Goal: Communication & Community: Participate in discussion

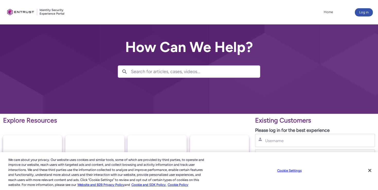
type input "[PERSON_NAME][EMAIL_ADDRESS][PERSON_NAME][DOMAIN_NAME]"
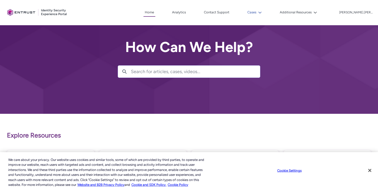
click at [263, 11] on button "Cases" at bounding box center [254, 12] width 17 height 8
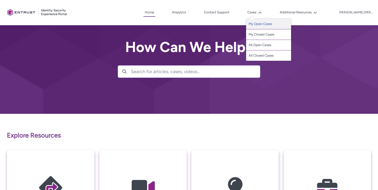
click at [268, 22] on link "My Open Cases" at bounding box center [268, 24] width 45 height 11
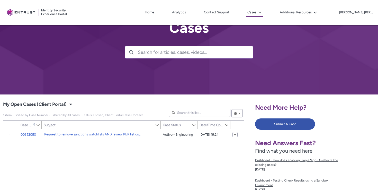
scroll to position [29, 0]
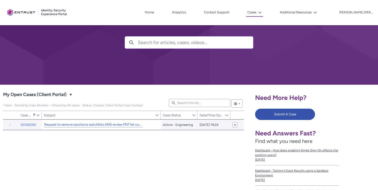
click at [110, 126] on link "Request to remove sanctions watchlists AND review PEP list configuratiom" at bounding box center [93, 124] width 98 height 5
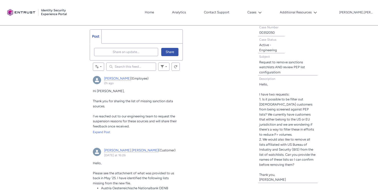
scroll to position [154, 0]
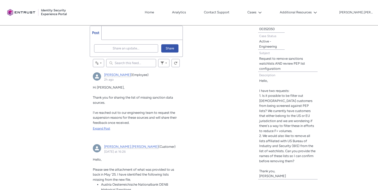
click at [105, 129] on div "Expand Post" at bounding box center [136, 128] width 87 height 5
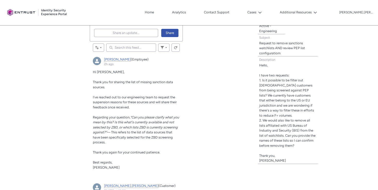
scroll to position [163, 0]
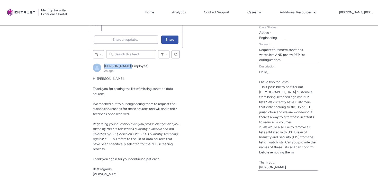
drag, startPoint x: 102, startPoint y: 64, endPoint x: 116, endPoint y: 66, distance: 14.2
click at [116, 66] on div "[PERSON_NAME] (Employee) 2h ago Actions for this Feed Item" at bounding box center [136, 69] width 87 height 10
copy div "[PERSON_NAME]"
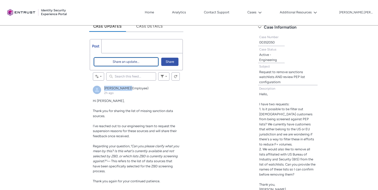
click at [112, 63] on button "Share an update..." at bounding box center [126, 62] width 64 height 8
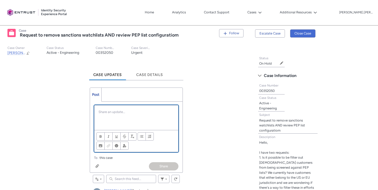
scroll to position [109, 0]
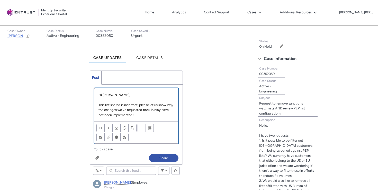
click at [153, 116] on p "This list shared is incorrect, please let us know why the changes we've request…" at bounding box center [137, 109] width 76 height 15
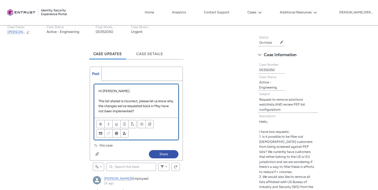
click at [145, 136] on div "Bold [GEOGRAPHIC_DATA] Underline Strikethrough Remove Formatting Bulleted List …" at bounding box center [136, 129] width 84 height 22
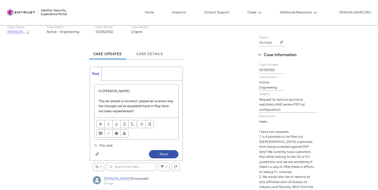
click at [142, 112] on p "This list shared is incorrect, please let us know why the changes we've request…" at bounding box center [137, 106] width 76 height 15
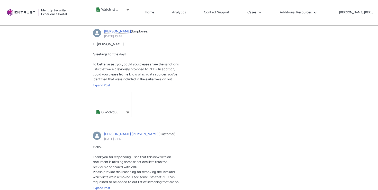
scroll to position [491, 0]
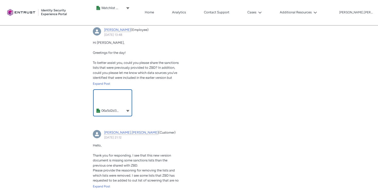
click at [111, 101] on link "Mayank, 11 October 2025 at 13:48" at bounding box center [112, 102] width 37 height 25
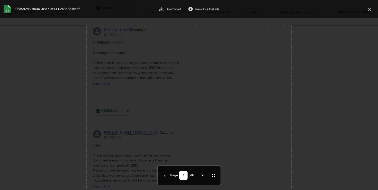
scroll to position [14, 0]
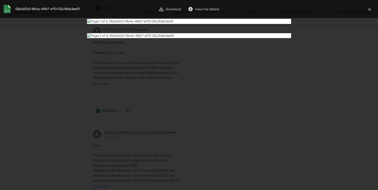
type input "1"
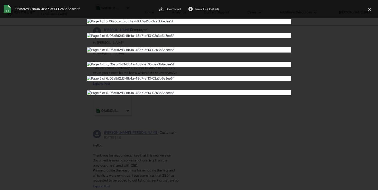
scroll to position [113, 0]
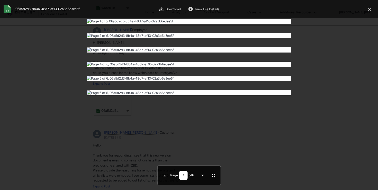
click at [42, 104] on div at bounding box center [189, 52] width 378 height 104
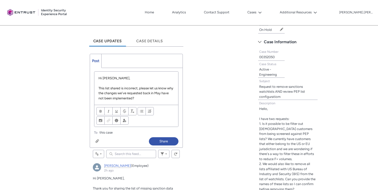
scroll to position [125, 0]
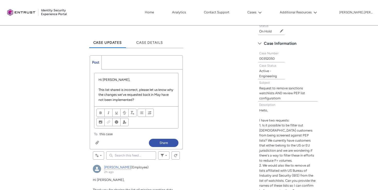
click at [149, 99] on p "This list shared is incorrect, please let us know why the changes we've request…" at bounding box center [137, 94] width 76 height 15
click at [99, 140] on div "Chatter Publisher" at bounding box center [97, 142] width 4 height 4
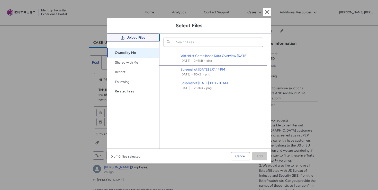
click at [141, 41] on span "Upload Files" at bounding box center [136, 38] width 19 height 8
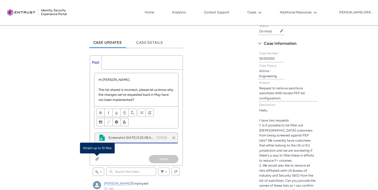
click at [140, 101] on p "This list shared is incorrect, please let us know why the changes we've request…" at bounding box center [137, 94] width 76 height 15
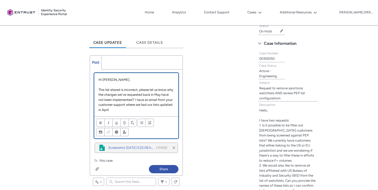
click at [157, 96] on p "This list shared is incorrect, please let us know why the changes we've request…" at bounding box center [137, 99] width 76 height 25
click at [143, 110] on p "This list shared is incorrect, please let us know why the changes we've request…" at bounding box center [137, 99] width 76 height 25
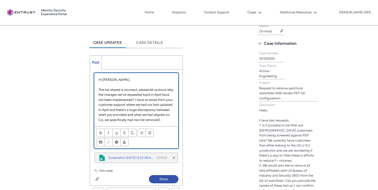
click at [166, 120] on p "This list shared is incorrect, please let us know why the changes we've request…" at bounding box center [137, 104] width 76 height 35
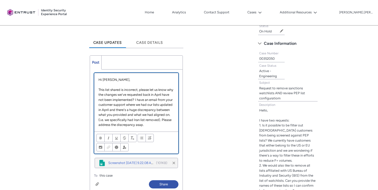
click at [150, 123] on p "This list shared is incorrect, please let us know why the changes we've request…" at bounding box center [137, 107] width 76 height 40
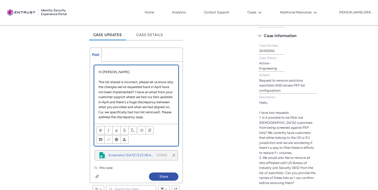
scroll to position [134, 0]
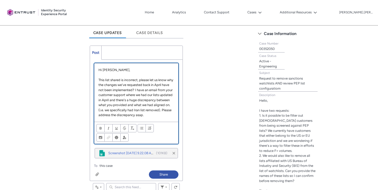
click at [121, 83] on p "This list shared is incorrect, please let us know why the changes we've request…" at bounding box center [137, 97] width 76 height 40
click at [121, 80] on p "This list shared is incorrect, please let us know why the changes we've request…" at bounding box center [137, 97] width 76 height 40
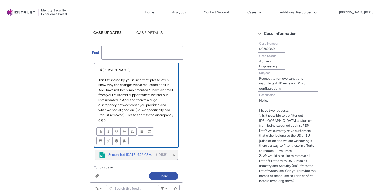
scroll to position [136, 0]
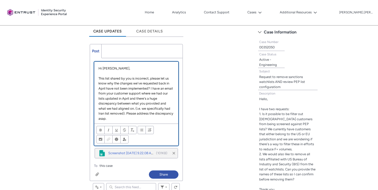
click at [142, 94] on p "This list shared by you is incorrect, please let us know why the changes we've …" at bounding box center [137, 98] width 76 height 45
click at [138, 120] on p "This list shared by you is incorrect, please let us know why the changes we've …" at bounding box center [137, 98] width 76 height 45
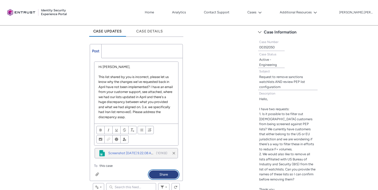
click at [162, 175] on button "Share" at bounding box center [164, 174] width 30 height 8
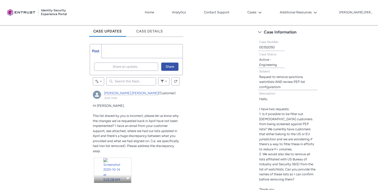
click at [267, 48] on lightning-formatted-text "00352050" at bounding box center [266, 47] width 15 height 4
copy lightning-formatted-text "00352050"
